Goal: Find specific page/section: Find specific page/section

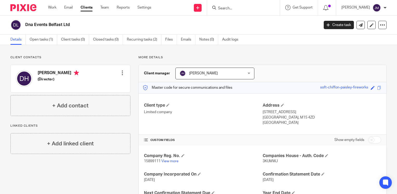
click at [243, 10] on input "Search" at bounding box center [241, 8] width 47 height 5
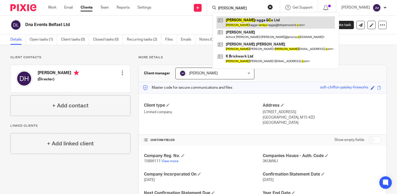
type input "[PERSON_NAME]"
click at [269, 23] on link at bounding box center [276, 22] width 119 height 12
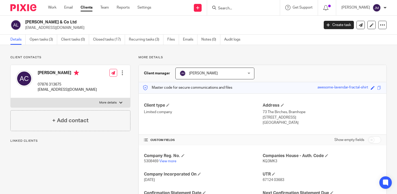
click at [170, 159] on p "5308469 View more" at bounding box center [203, 161] width 119 height 5
click at [169, 160] on link "View more" at bounding box center [167, 161] width 17 height 4
